Goal: Transaction & Acquisition: Purchase product/service

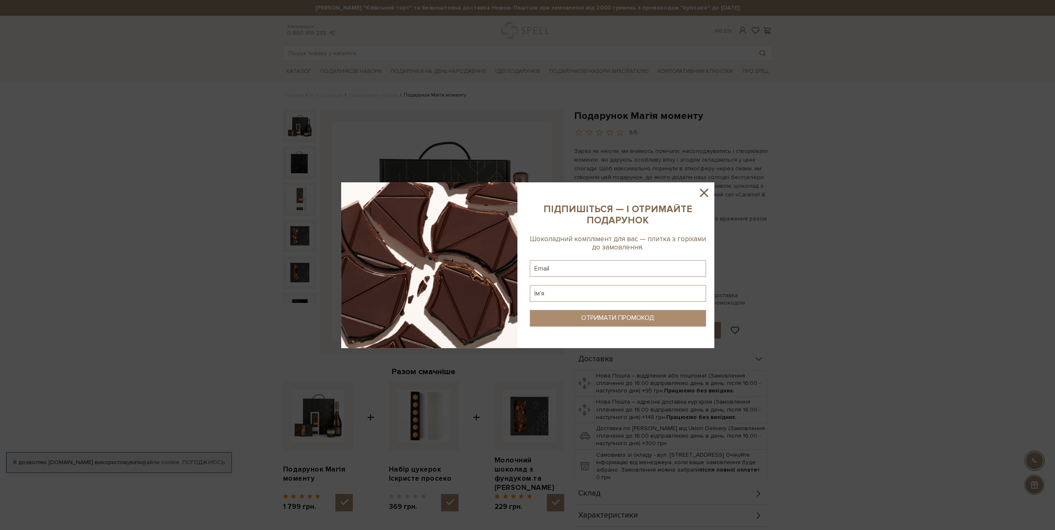
click at [704, 195] on icon at bounding box center [704, 193] width 14 height 14
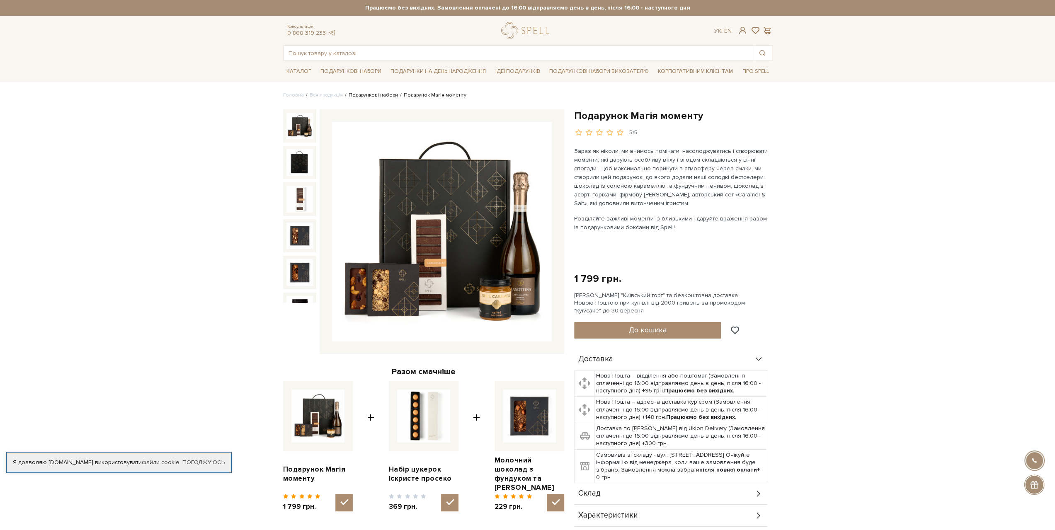
click at [369, 94] on link "Подарункові набори" at bounding box center [372, 95] width 49 height 6
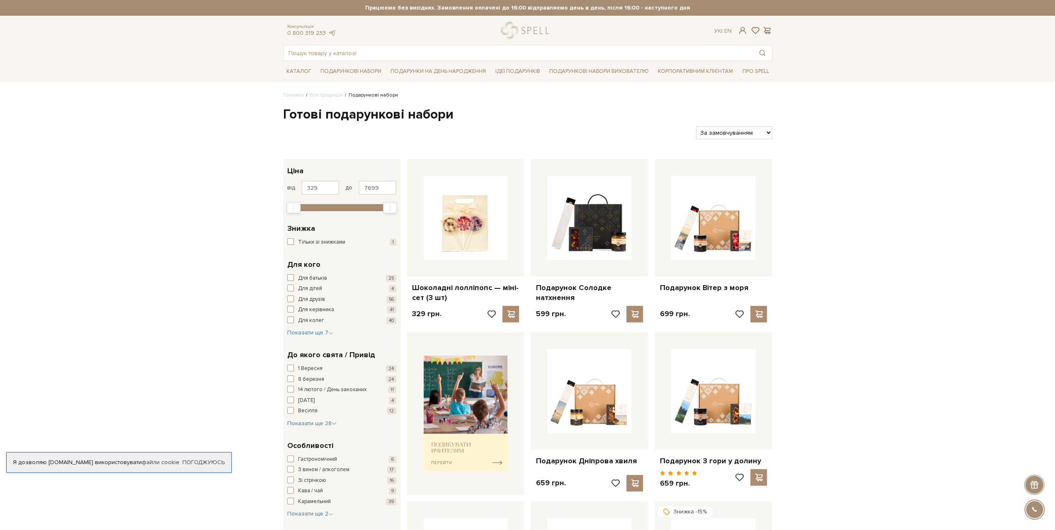
click at [533, 41] on div "Консультація: 0 800 319 233 Ук | En | #набір цукерок #печиво #Колекція до Дня Н…" at bounding box center [527, 41] width 499 height 39
click at [535, 32] on link "logo" at bounding box center [527, 30] width 52 height 17
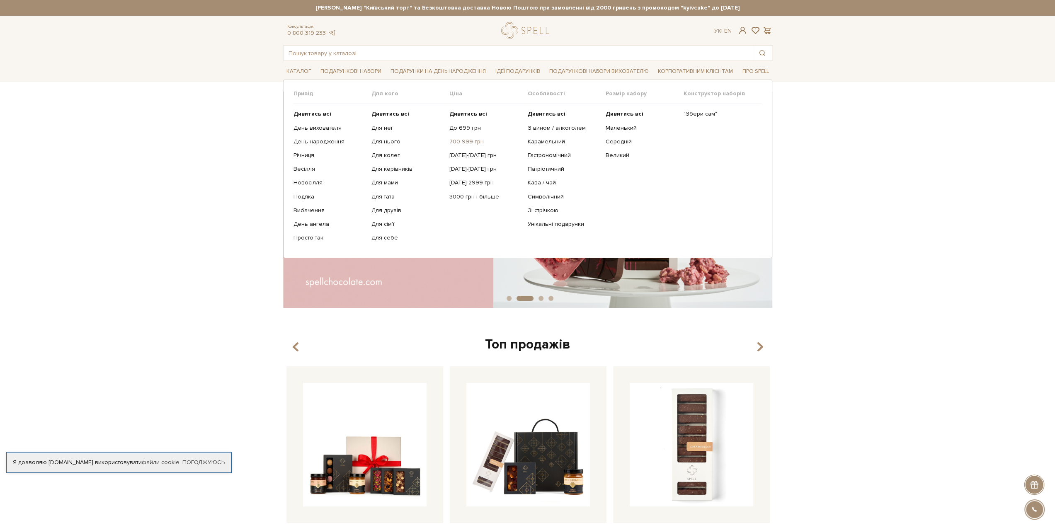
click at [469, 141] on link "700-999 грн" at bounding box center [485, 141] width 72 height 7
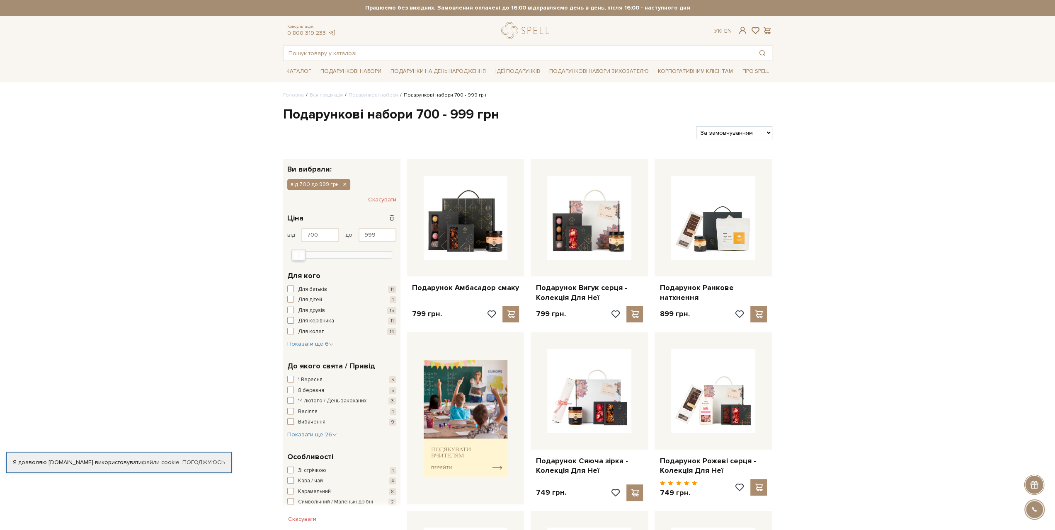
click at [770, 138] on select "За замовчуванням За Ціною (зростання) За Ціною (зменшення) Новинки За популярні…" at bounding box center [734, 132] width 76 height 13
select select "https://spellchocolate.com/our-productions/podarunkovi-box/700-999?sort=p.price…"
click at [696, 126] on select "За замовчуванням За Ціною (зростання) За Ціною (зменшення) Новинки За популярні…" at bounding box center [734, 132] width 76 height 13
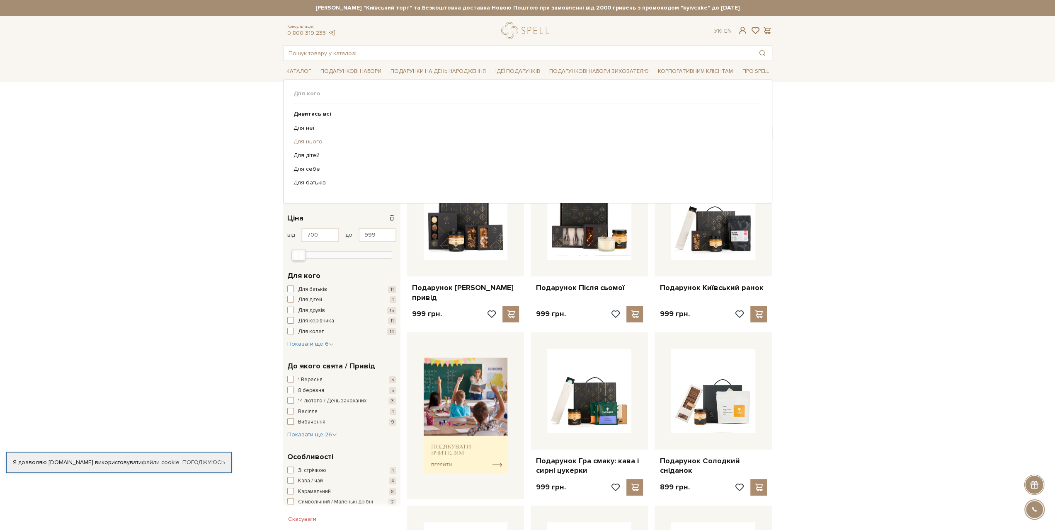
click at [311, 139] on link "Для нього" at bounding box center [524, 141] width 462 height 7
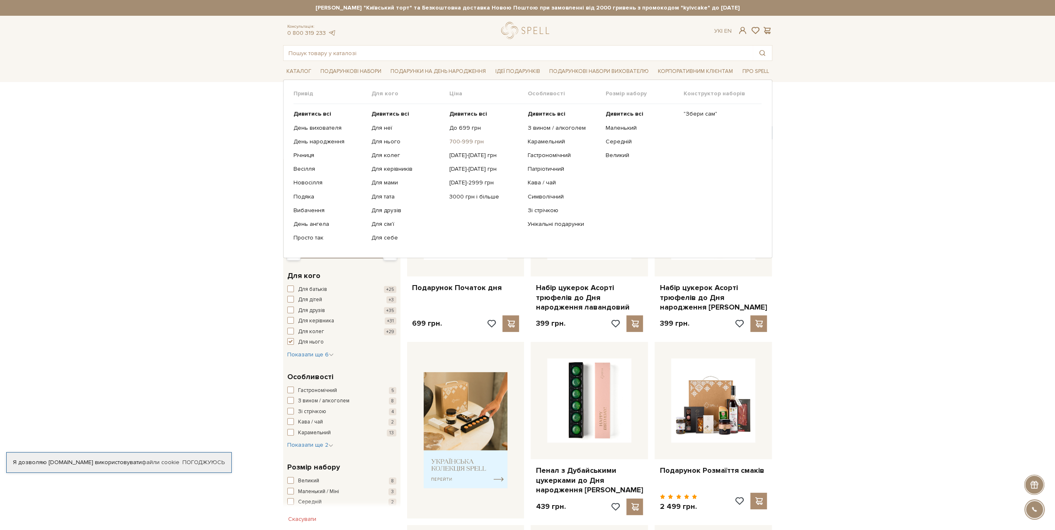
click at [457, 141] on link "700-999 грн" at bounding box center [485, 141] width 72 height 7
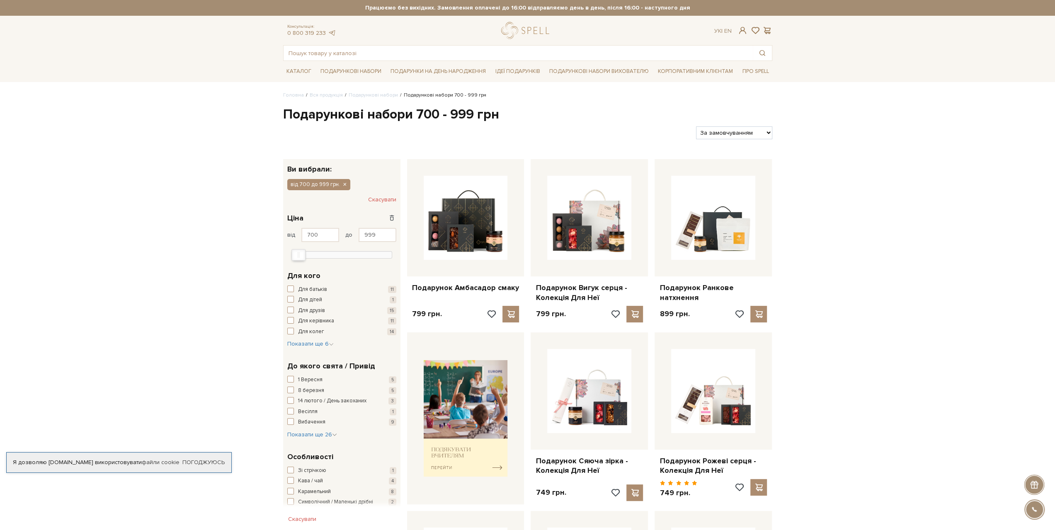
click at [714, 119] on h1 "Подарункові набори 700 - 999 грн" at bounding box center [527, 114] width 489 height 17
click at [717, 128] on select "За замовчуванням За Ціною (зростання) За Ціною (зменшення) Новинки За популярні…" at bounding box center [734, 132] width 76 height 13
select select "https://spellchocolate.com/our-productions/podarunkovi-box/700-999?sort=p.price…"
click at [696, 126] on select "За замовчуванням За Ціною (зростання) За Ціною (зменшення) Новинки За популярні…" at bounding box center [734, 132] width 76 height 13
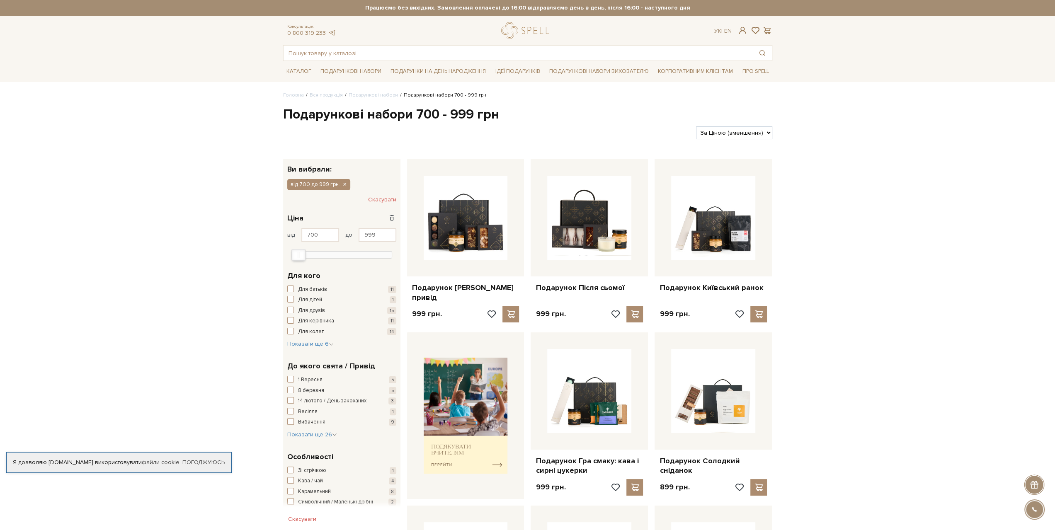
select select "https://spellchocolate.com/our-productions/podarunkovi-box/700-999?sort=p.date_…"
click at [696, 126] on select "За замовчуванням За Ціною (зростання) За Ціною (зменшення) Новинки За популярні…" at bounding box center [734, 132] width 76 height 13
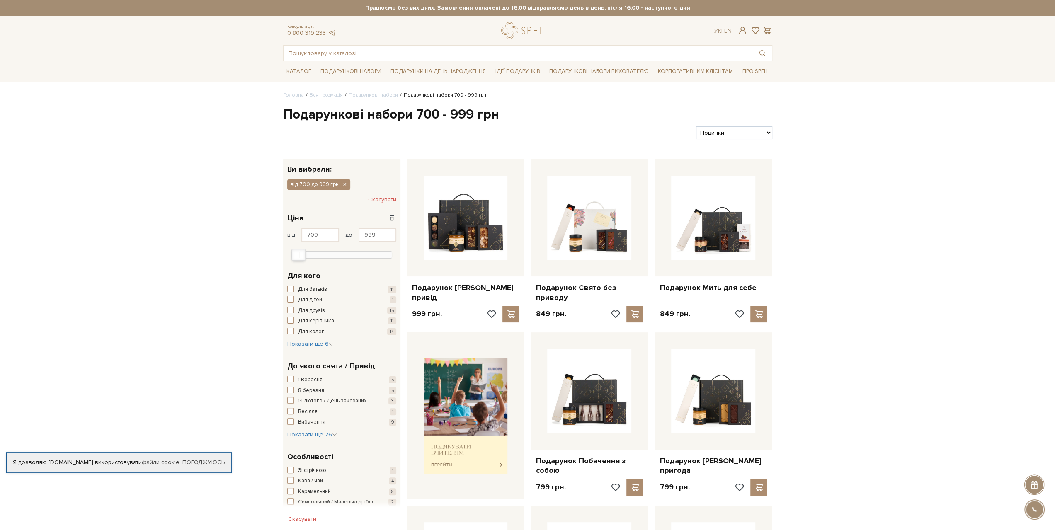
drag, startPoint x: 0, startPoint y: 0, endPoint x: 738, endPoint y: 135, distance: 750.3
click at [738, 135] on select "За замовчуванням За Ціною (зростання) За Ціною (зменшення) Новинки За популярні…" at bounding box center [734, 132] width 76 height 13
select select "https://spellchocolate.com/our-productions/podarunkovi-box/700-999?sort=p.viewe…"
click at [696, 126] on select "За замовчуванням За Ціною (зростання) За Ціною (зменшення) Новинки За популярні…" at bounding box center [734, 132] width 76 height 13
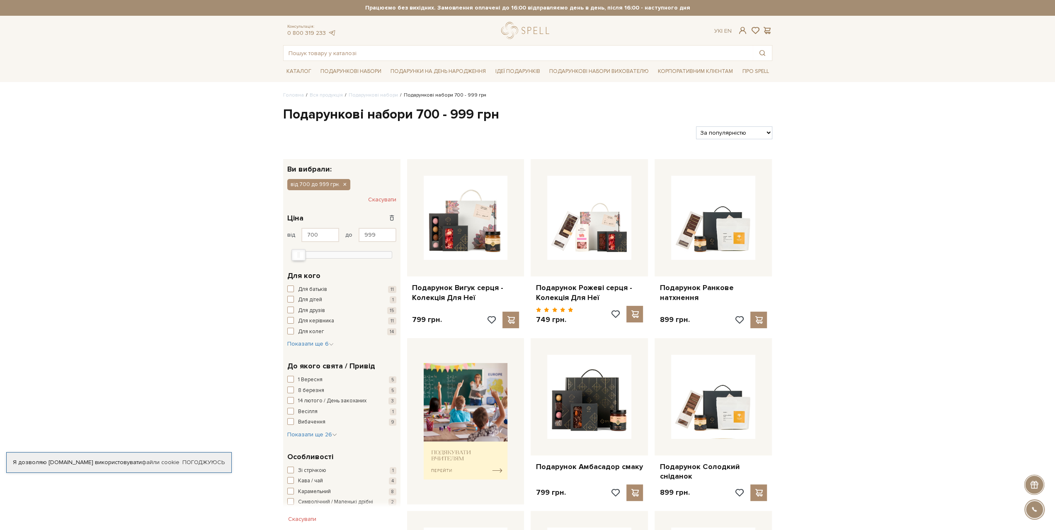
click at [754, 121] on div "Фільтри За замовчуванням За Ціною (зростання) За Ціною (зменшення) Новинки За п…" at bounding box center [528, 129] width 496 height 19
click at [749, 131] on select "За замовчуванням За Ціною (зростання) За Ціною (зменшення) Новинки За популярні…" at bounding box center [734, 132] width 76 height 13
select select "https://spellchocolate.com/our-productions/podarunkovi-box/700-999?sort=p.price…"
click at [696, 126] on select "За замовчуванням За Ціною (зростання) За Ціною (зменшення) Новинки За популярні…" at bounding box center [734, 132] width 76 height 13
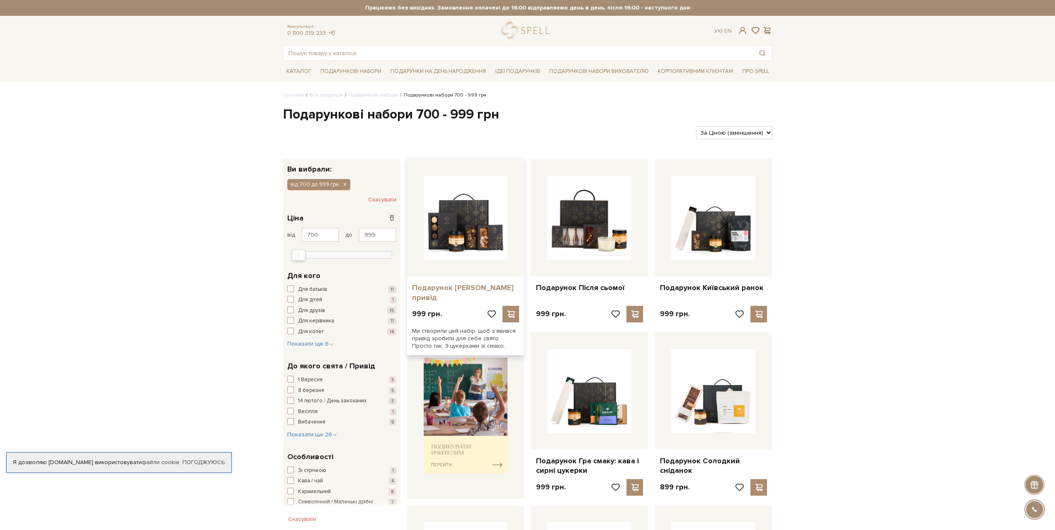
click at [462, 286] on link "Подарунок [PERSON_NAME] привід" at bounding box center [465, 292] width 107 height 19
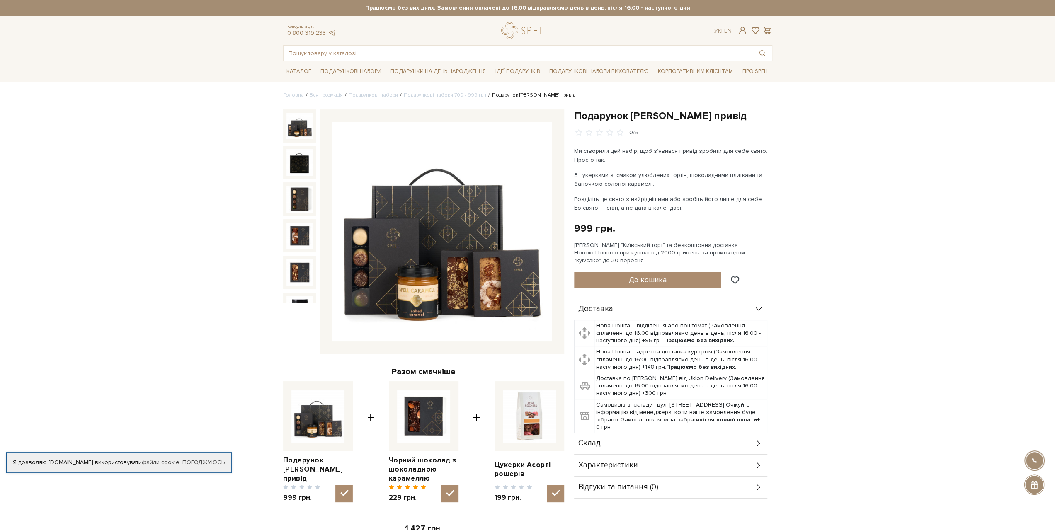
click at [298, 135] on img at bounding box center [299, 126] width 27 height 27
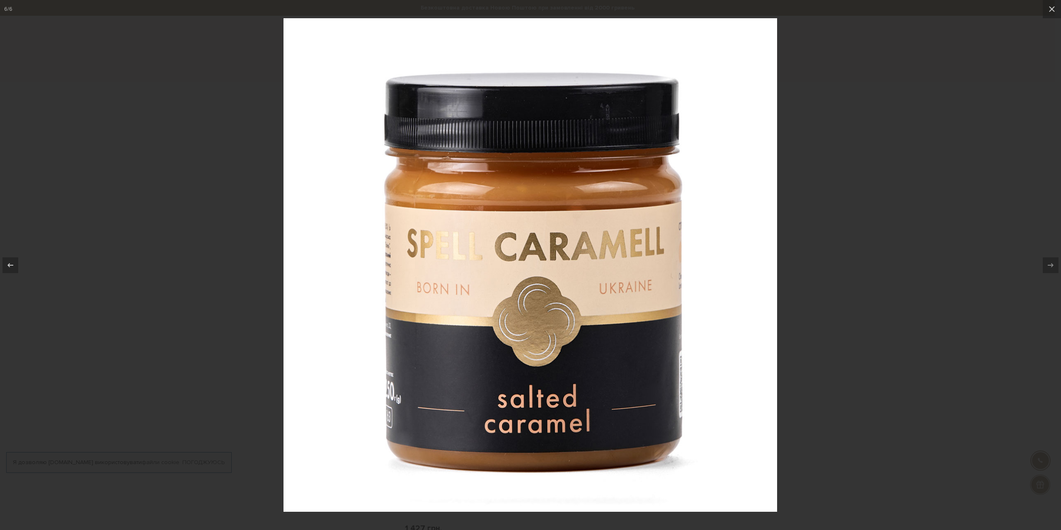
drag, startPoint x: 870, startPoint y: 185, endPoint x: 855, endPoint y: 171, distance: 20.2
click at [870, 185] on div at bounding box center [530, 265] width 1061 height 530
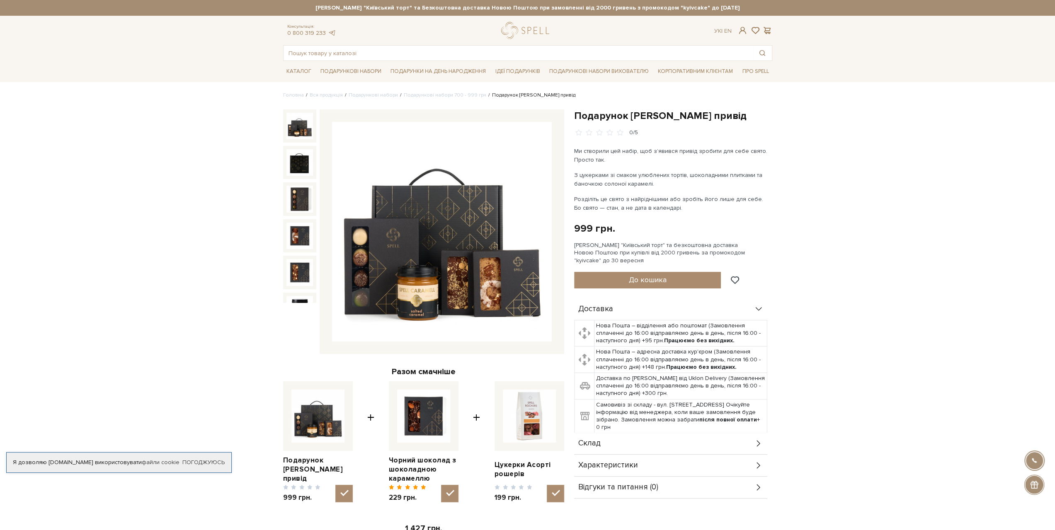
scroll to position [11, 0]
